Goal: Information Seeking & Learning: Stay updated

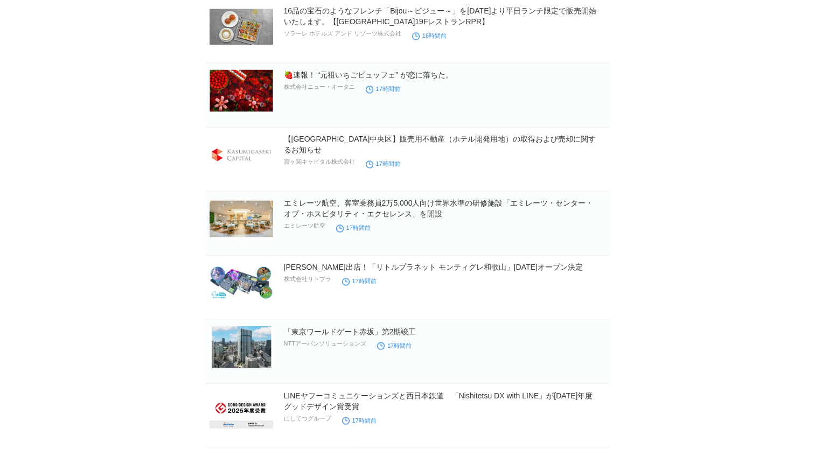
scroll to position [1885, 0]
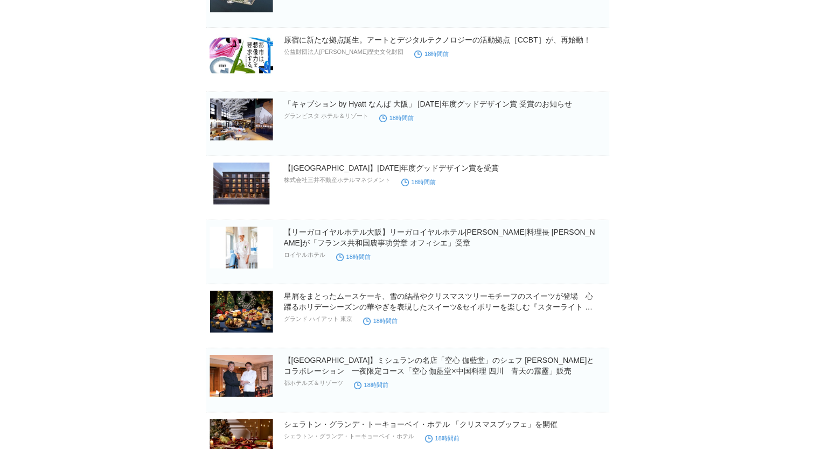
scroll to position [3232, 0]
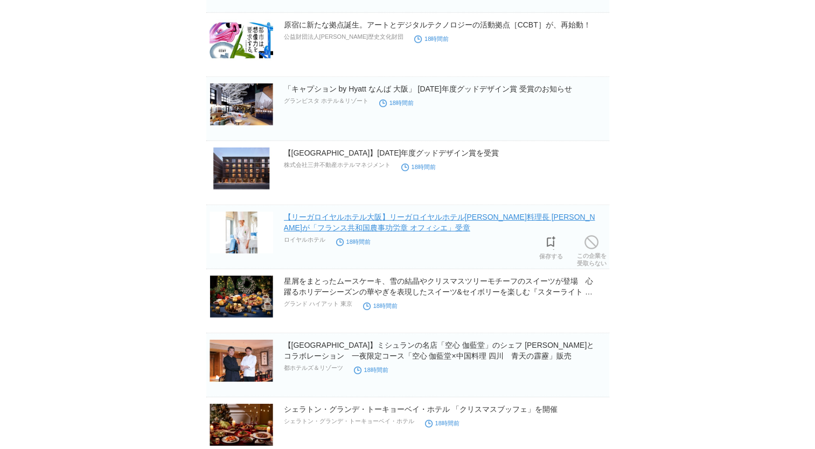
click at [490, 214] on link "【リーガロイヤルホテル大阪】リーガロイヤルホテル[PERSON_NAME]料理長 [PERSON_NAME]が「フランス共和国農事功労章 オフィシエ」受章" at bounding box center [439, 222] width 311 height 19
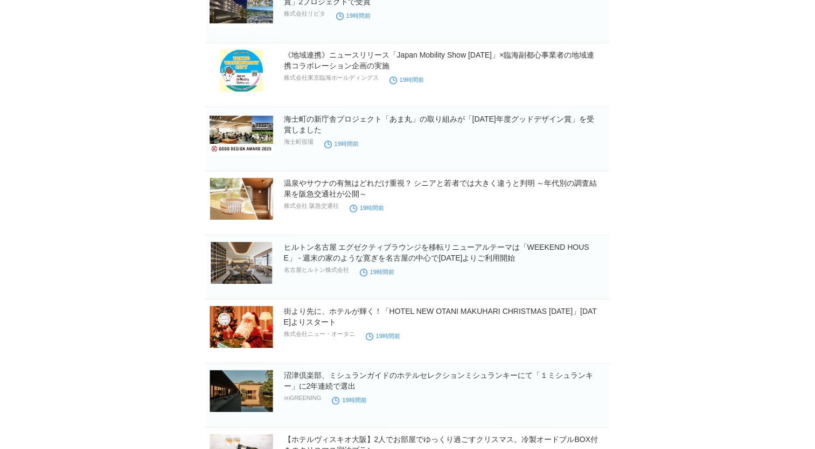
scroll to position [5327, 0]
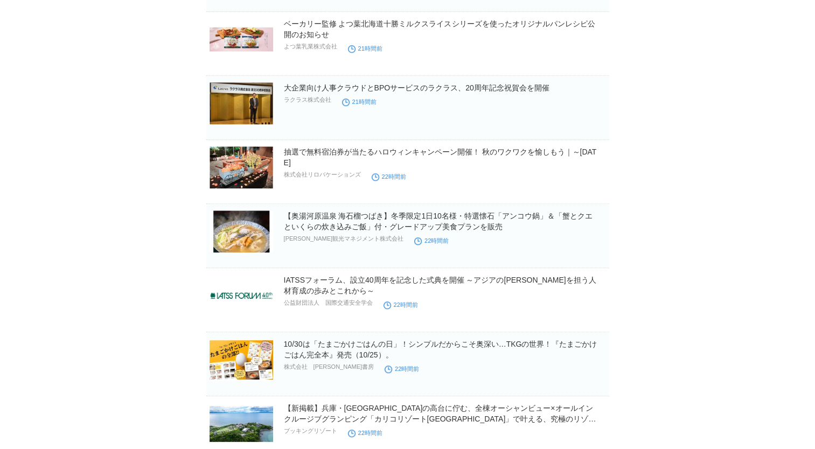
scroll to position [8951, 0]
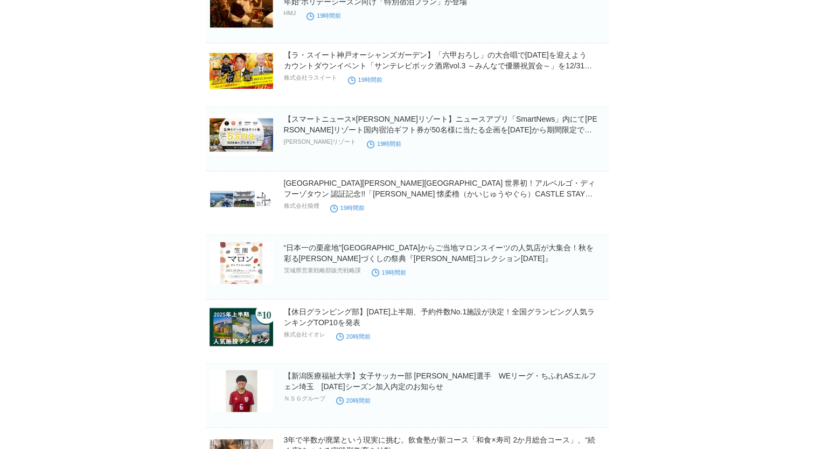
scroll to position [0, 0]
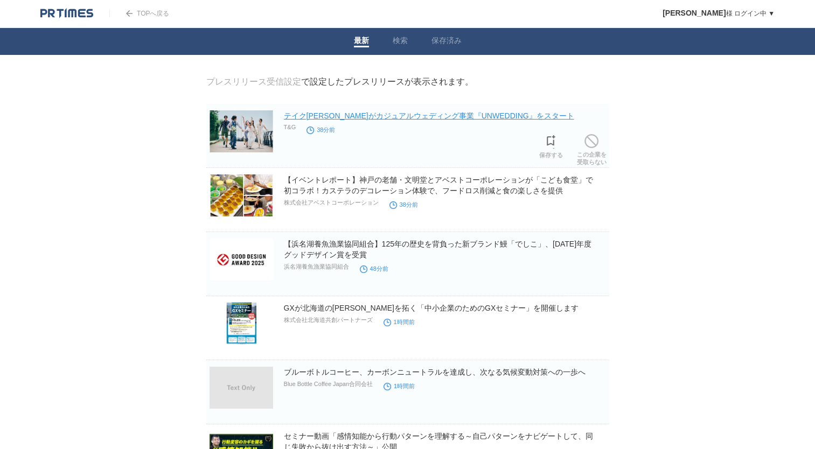
click at [499, 120] on link "テイクアンドギヴ・ニーズがカジュアルウェディング事業『UNWEDDING』をスタート" at bounding box center [429, 115] width 290 height 9
